Goal: Task Accomplishment & Management: Manage account settings

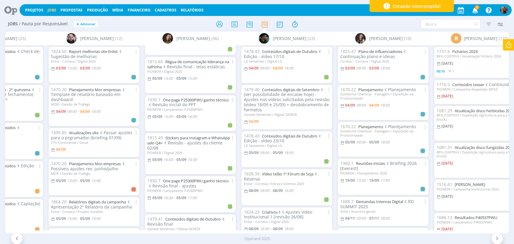
scroll to position [293, 0]
click at [193, 137] on link "Stickers para Instagram e WhatsApp selo Q4+" at bounding box center [188, 142] width 83 height 11
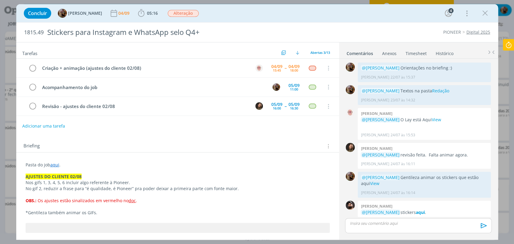
scroll to position [180, 0]
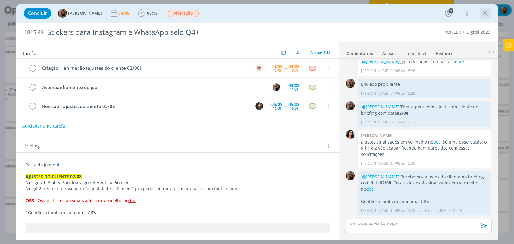
click at [486, 14] on icon "dialog" at bounding box center [485, 13] width 9 height 9
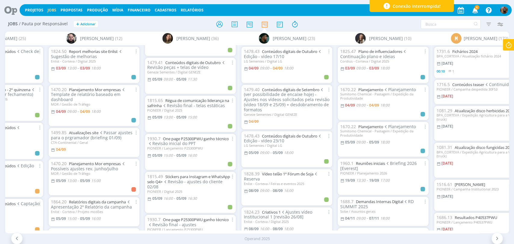
scroll to position [253, 0]
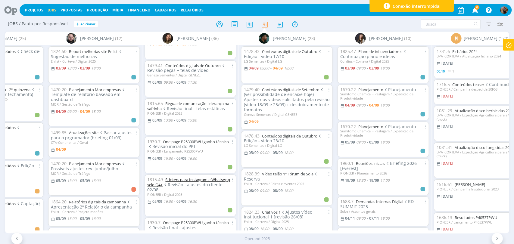
click at [198, 177] on link "Stickers para Instagram e WhatsApp selo Q4+" at bounding box center [188, 182] width 83 height 11
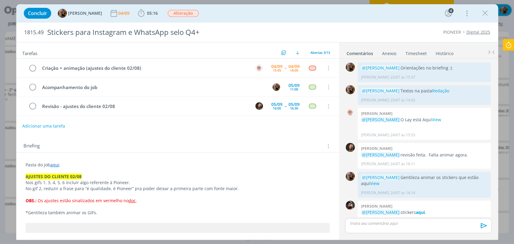
scroll to position [180, 0]
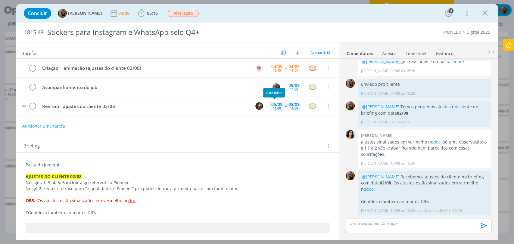
click at [273, 109] on div "16:00" at bounding box center [277, 108] width 8 height 3
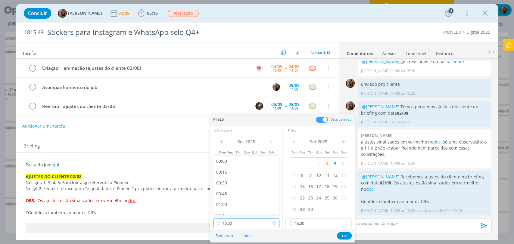
click at [248, 223] on input "16:00" at bounding box center [246, 224] width 66 height 10
click at [242, 179] on div "11:30" at bounding box center [246, 178] width 67 height 11
type input "11:30"
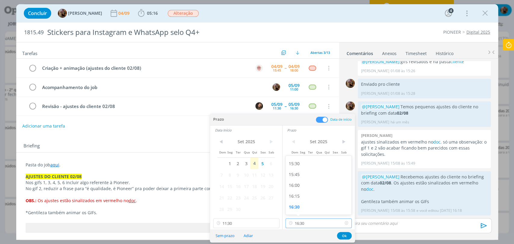
click at [313, 222] on input "16:30" at bounding box center [319, 224] width 66 height 10
click at [311, 166] on div "12:00" at bounding box center [319, 162] width 67 height 11
type input "12:00"
click at [347, 237] on button "Ok" at bounding box center [344, 236] width 15 height 8
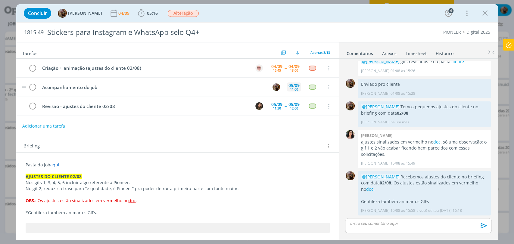
click at [291, 84] on div "05/09" at bounding box center [294, 85] width 11 height 4
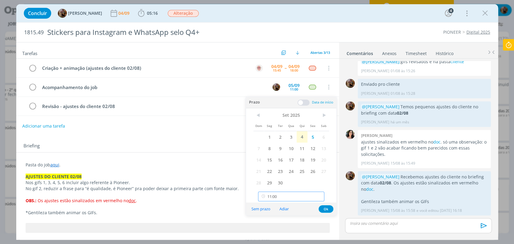
click at [277, 195] on input "11:00" at bounding box center [291, 197] width 66 height 10
click at [272, 158] on div "10:30" at bounding box center [292, 158] width 67 height 11
type input "10:30"
click at [323, 208] on button "Ok" at bounding box center [326, 210] width 15 height 8
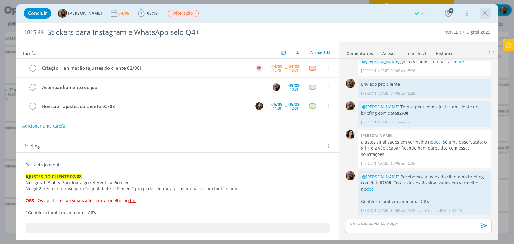
click at [485, 14] on icon "dialog" at bounding box center [485, 13] width 9 height 9
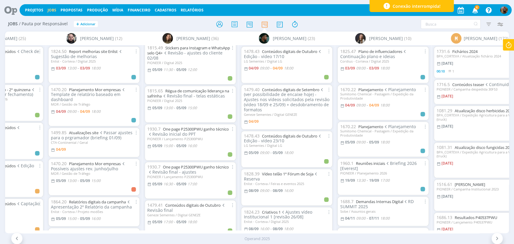
scroll to position [309, 0]
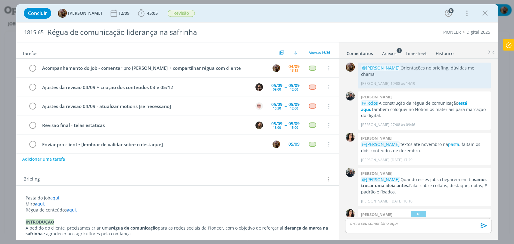
scroll to position [392, 0]
